Goal: Find specific page/section: Find specific page/section

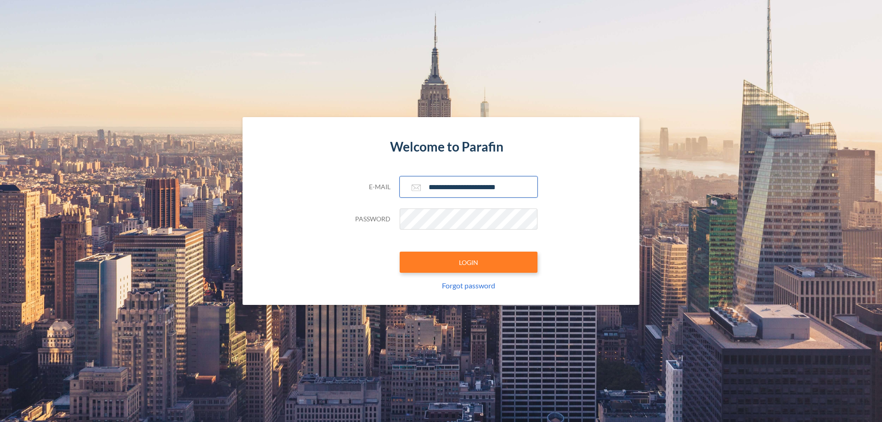
type input "**********"
click at [469, 262] on button "LOGIN" at bounding box center [469, 262] width 138 height 21
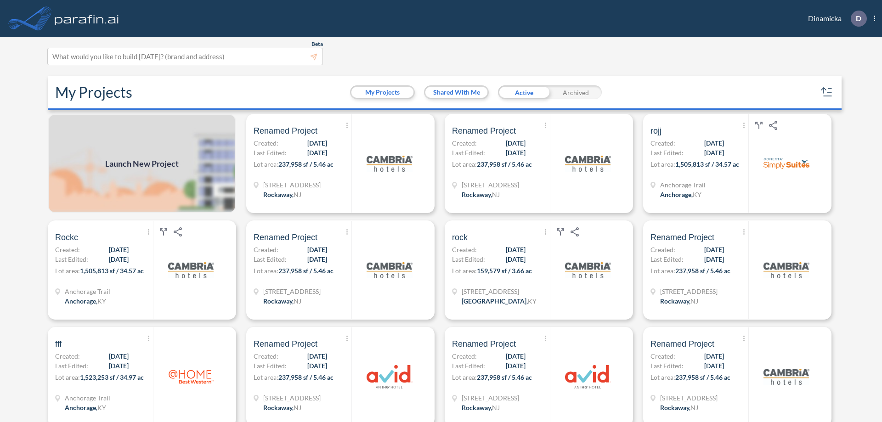
scroll to position [2, 0]
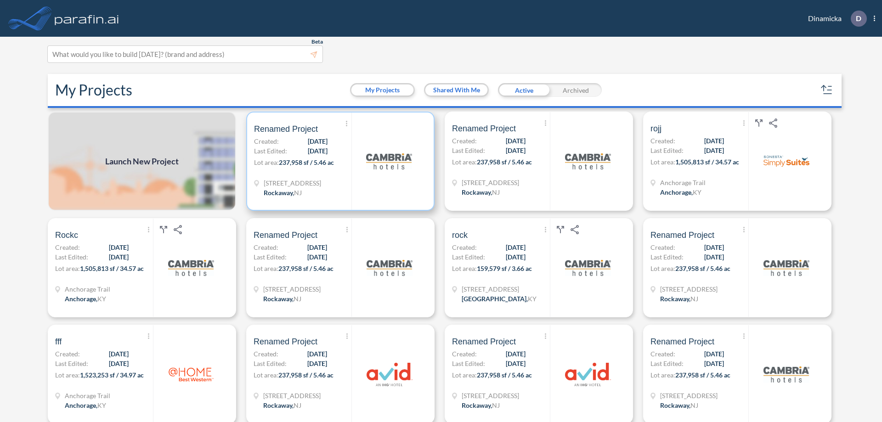
click at [339, 161] on p "Lot area: 237,958 sf / 5.46 ac" at bounding box center [302, 164] width 97 height 13
